Goal: Task Accomplishment & Management: Manage account settings

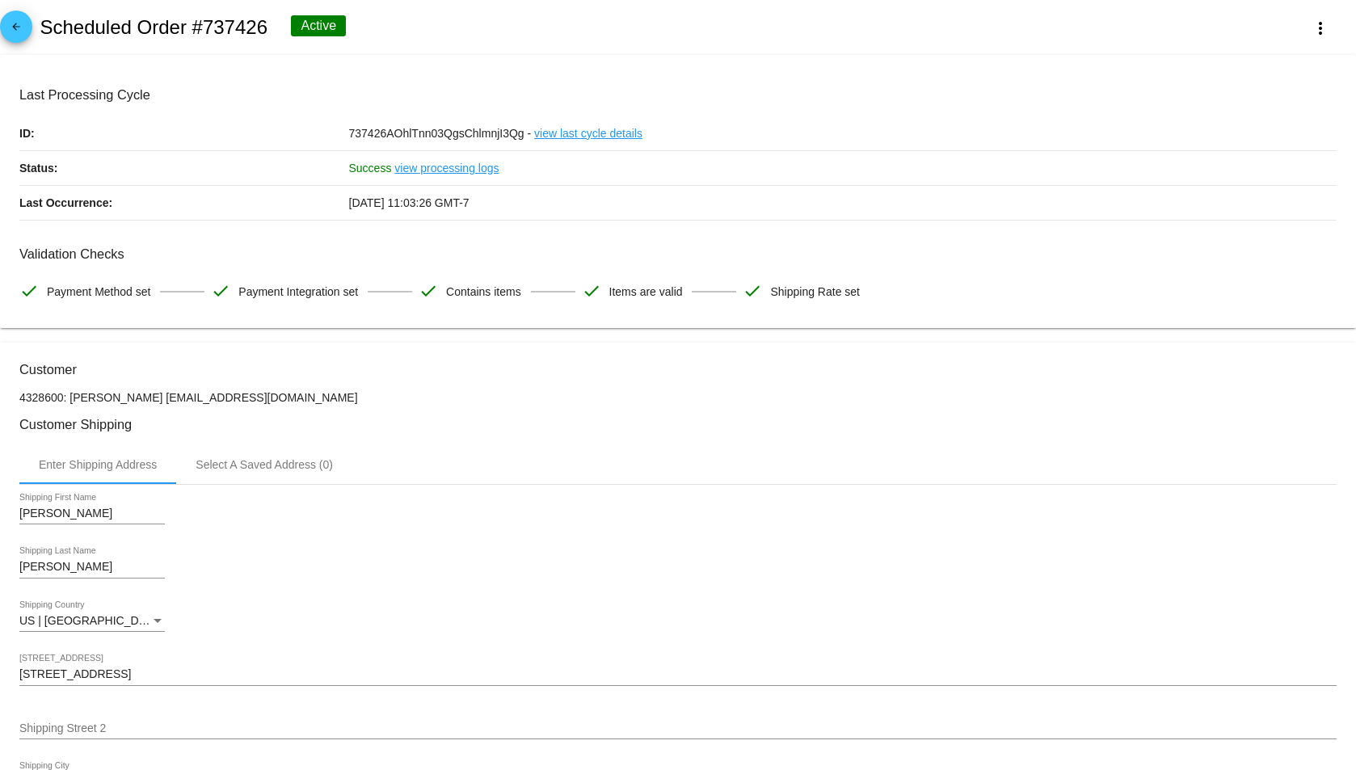
click at [12, 26] on mat-icon "arrow_back" at bounding box center [15, 30] width 19 height 19
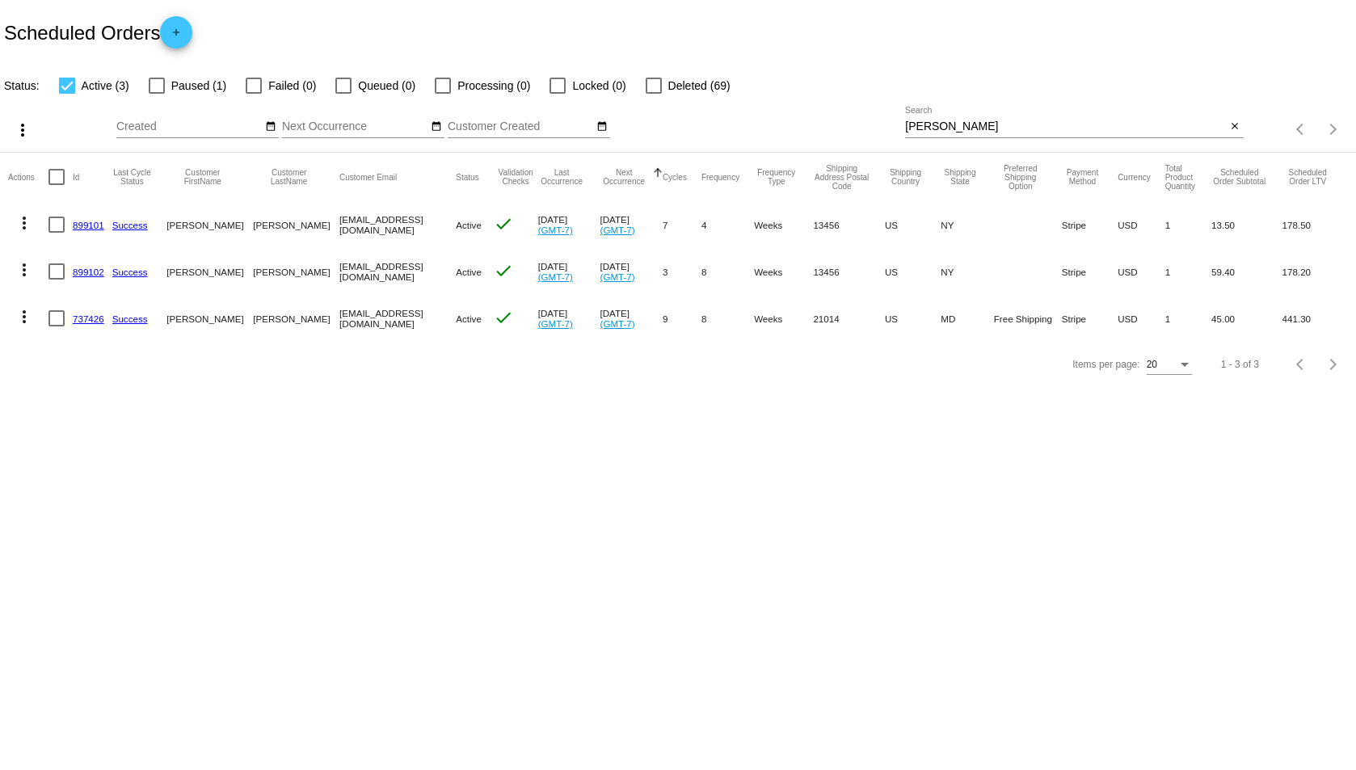
click at [1154, 127] on input "[PERSON_NAME]" at bounding box center [1065, 126] width 321 height 13
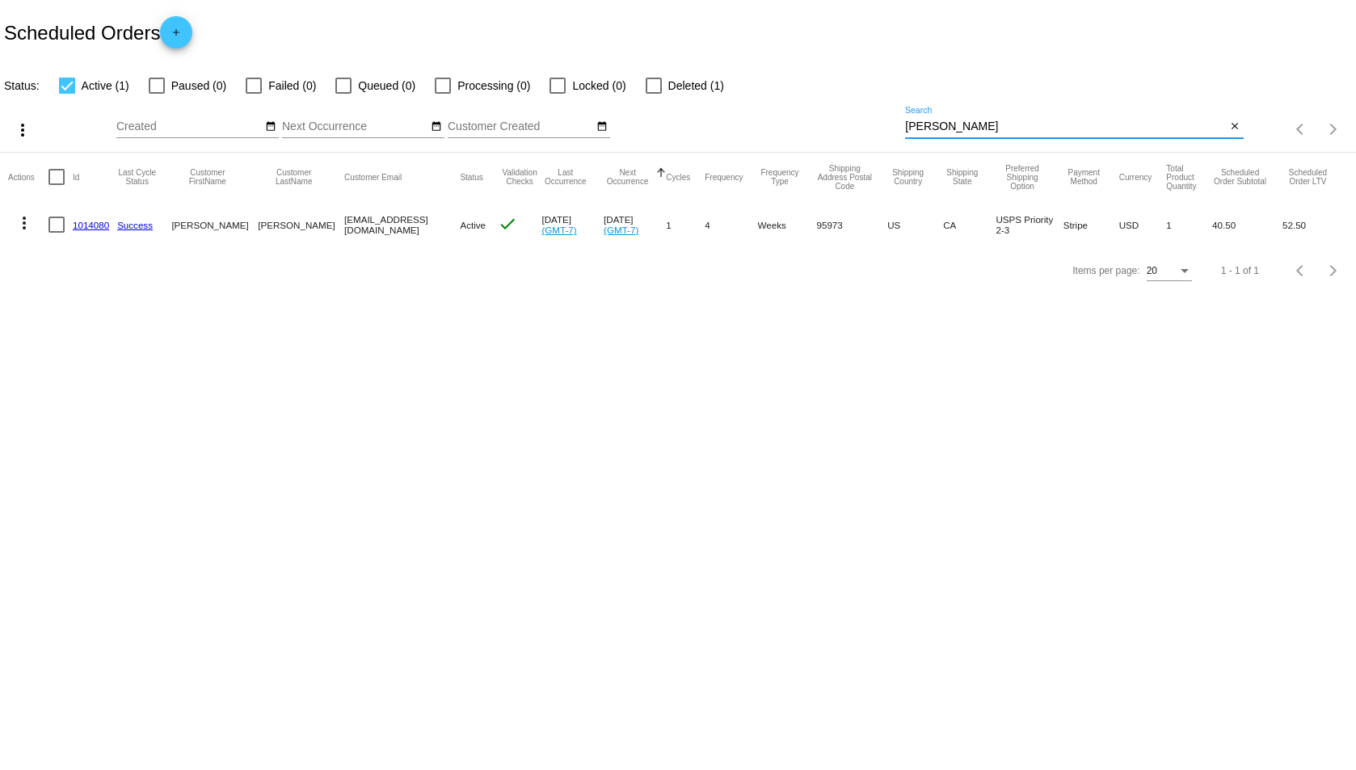
type input "[PERSON_NAME]"
click at [97, 225] on link "1014080" at bounding box center [91, 225] width 36 height 11
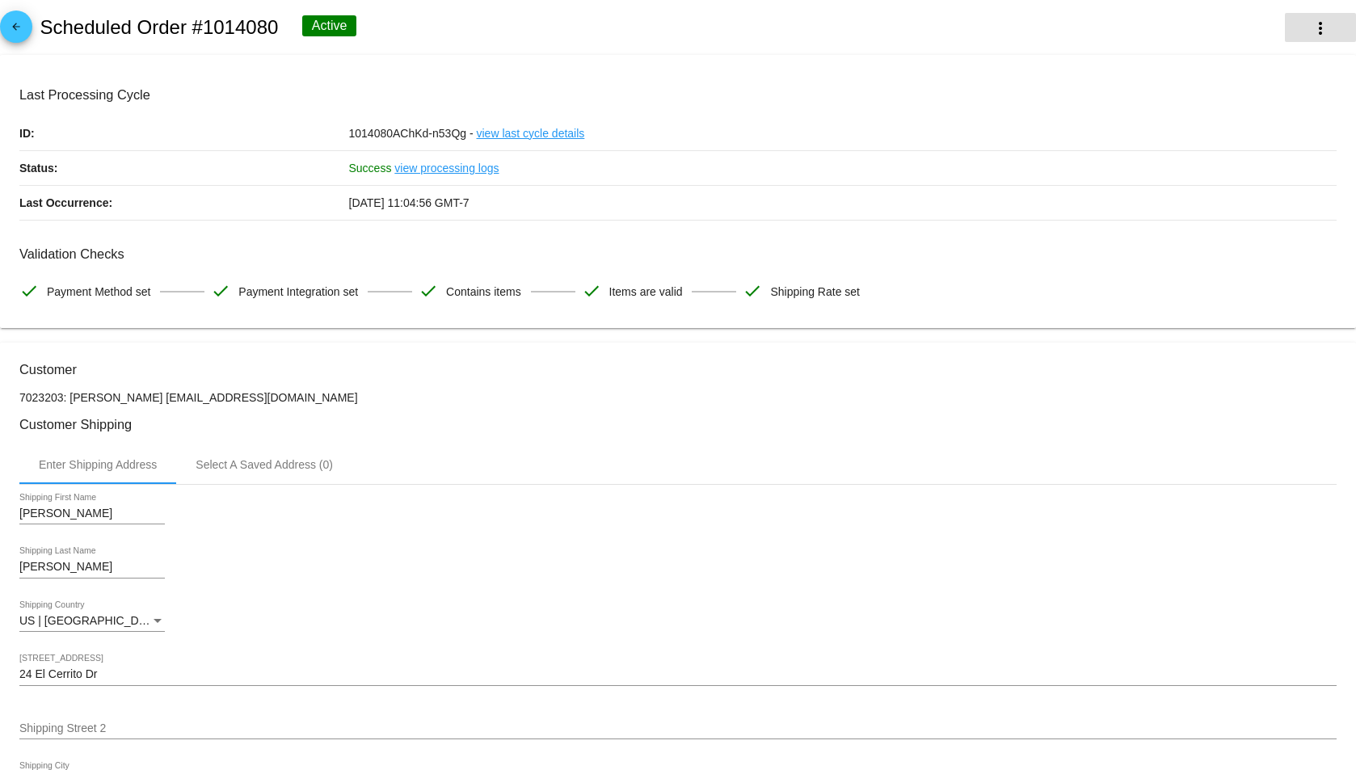
click at [1311, 28] on mat-icon "more_vert" at bounding box center [1320, 28] width 19 height 19
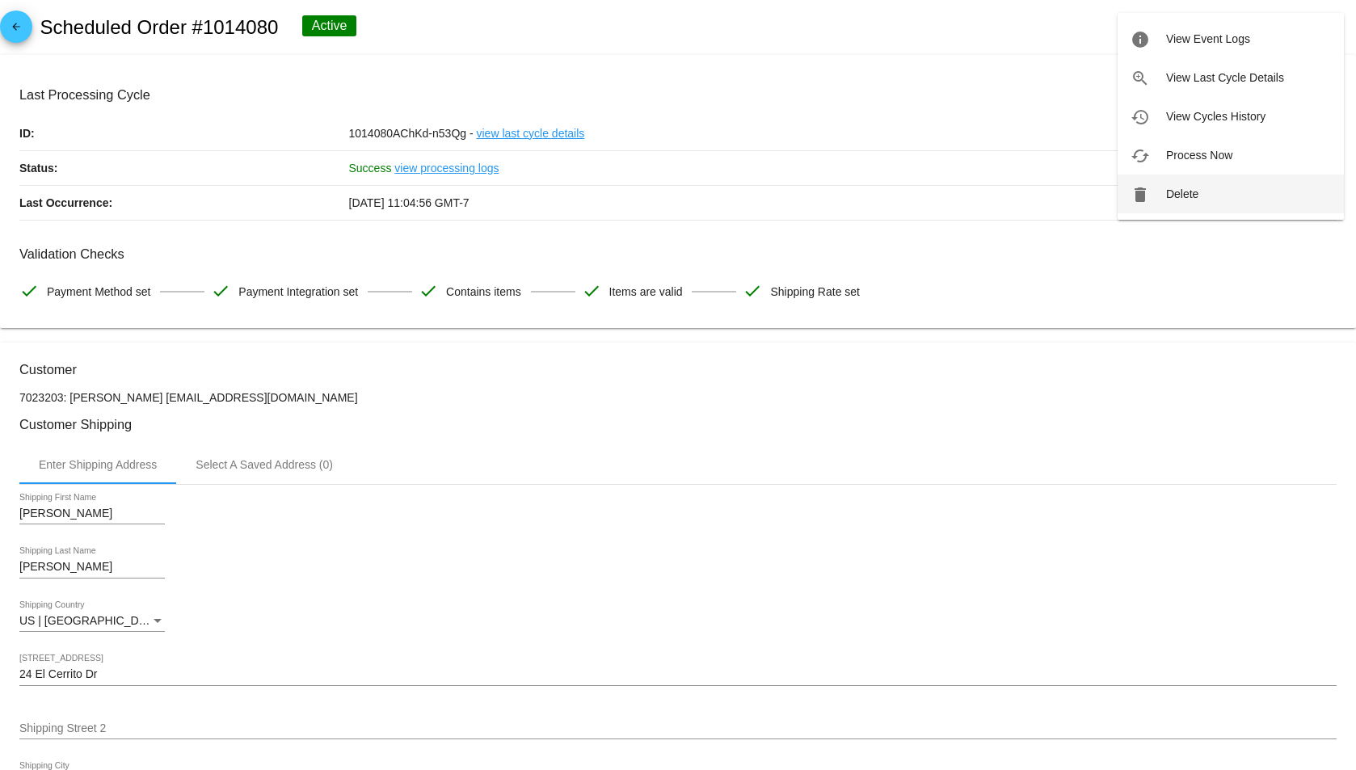
click at [1185, 183] on button "delete Delete" at bounding box center [1231, 194] width 226 height 39
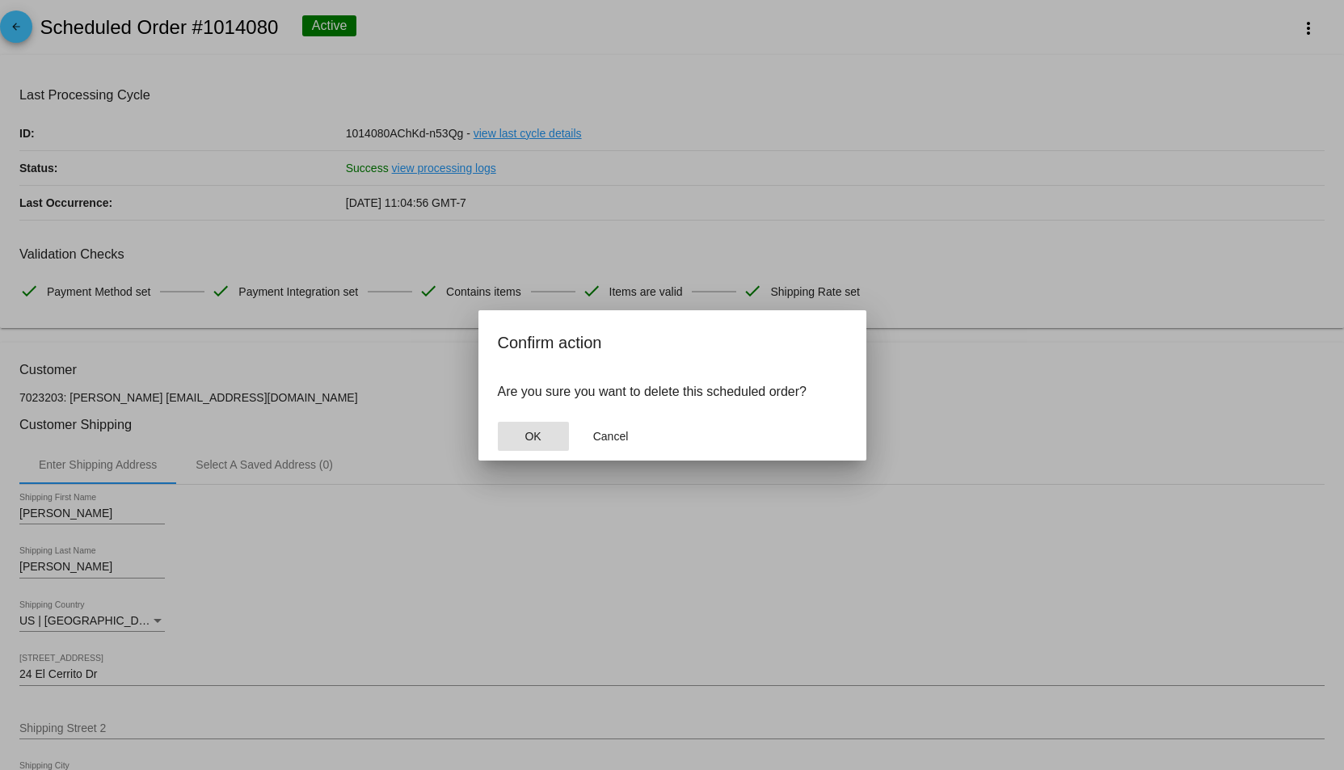
click at [512, 426] on button "OK" at bounding box center [533, 436] width 71 height 29
